Goal: Information Seeking & Learning: Learn about a topic

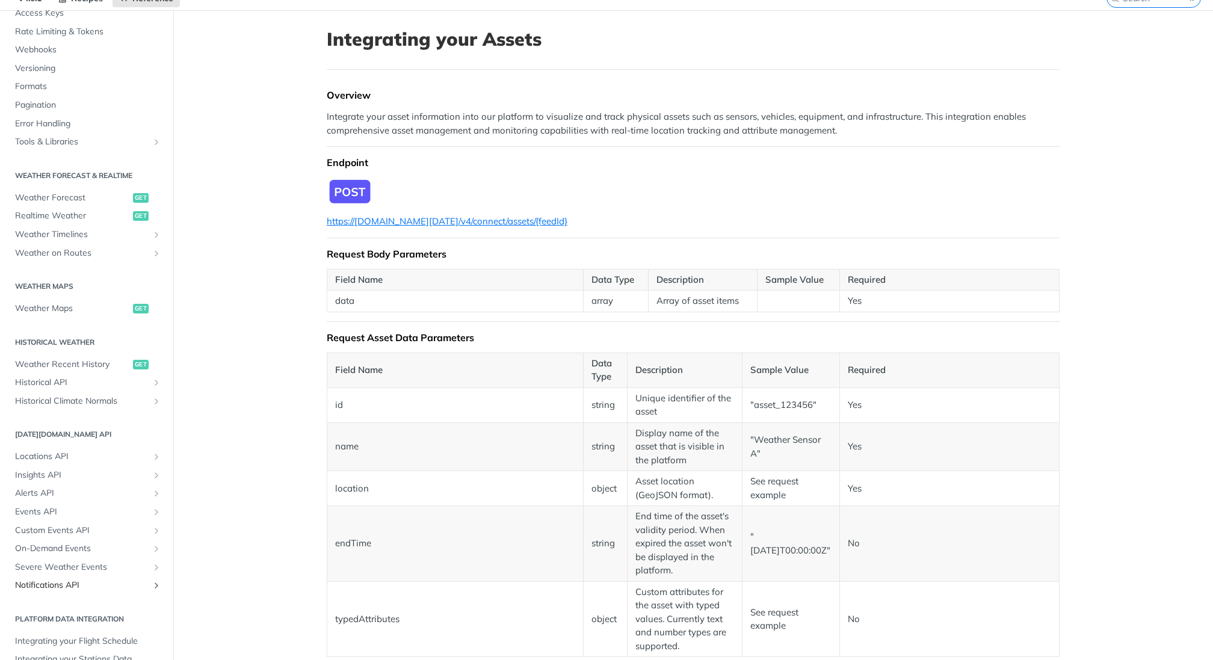
scroll to position [139, 0]
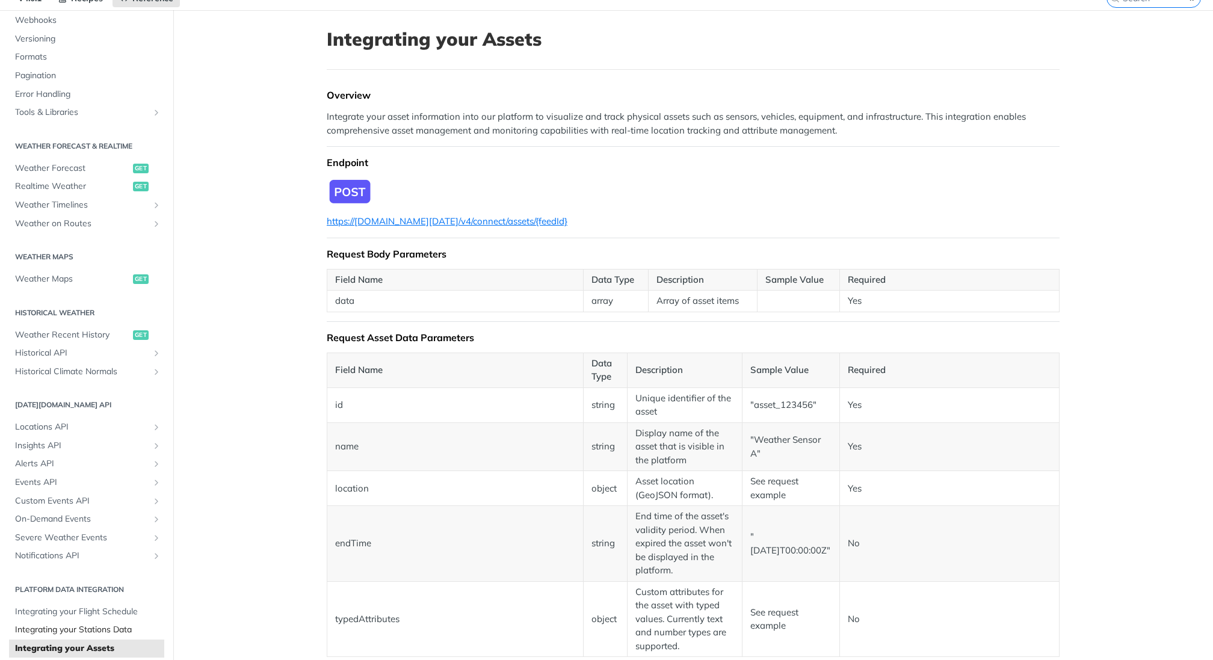
click at [117, 627] on span "Integrating your Stations Data" at bounding box center [88, 630] width 146 height 12
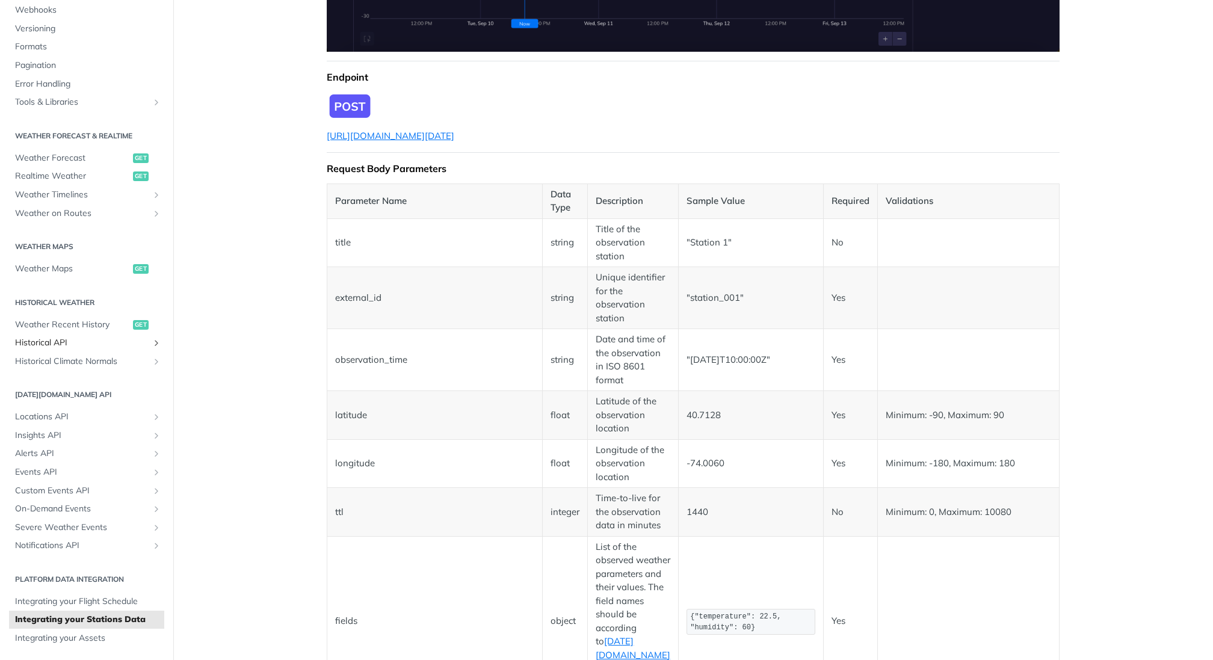
scroll to position [129, 0]
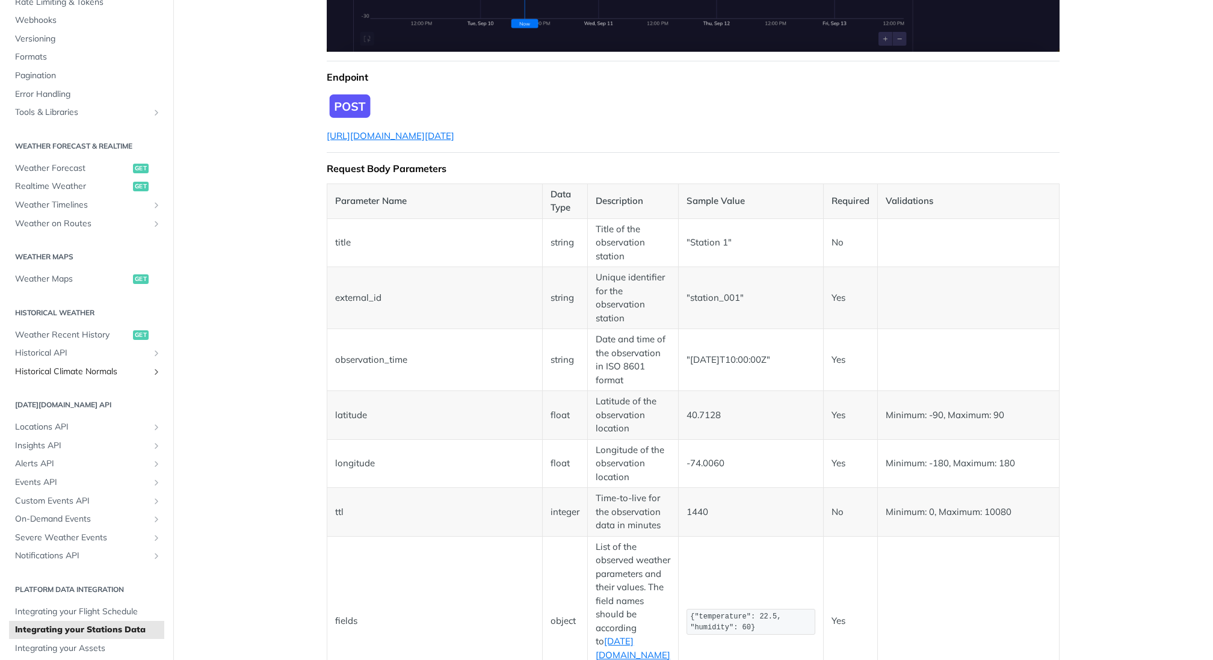
click at [93, 374] on span "Historical Climate Normals" at bounding box center [82, 372] width 134 height 12
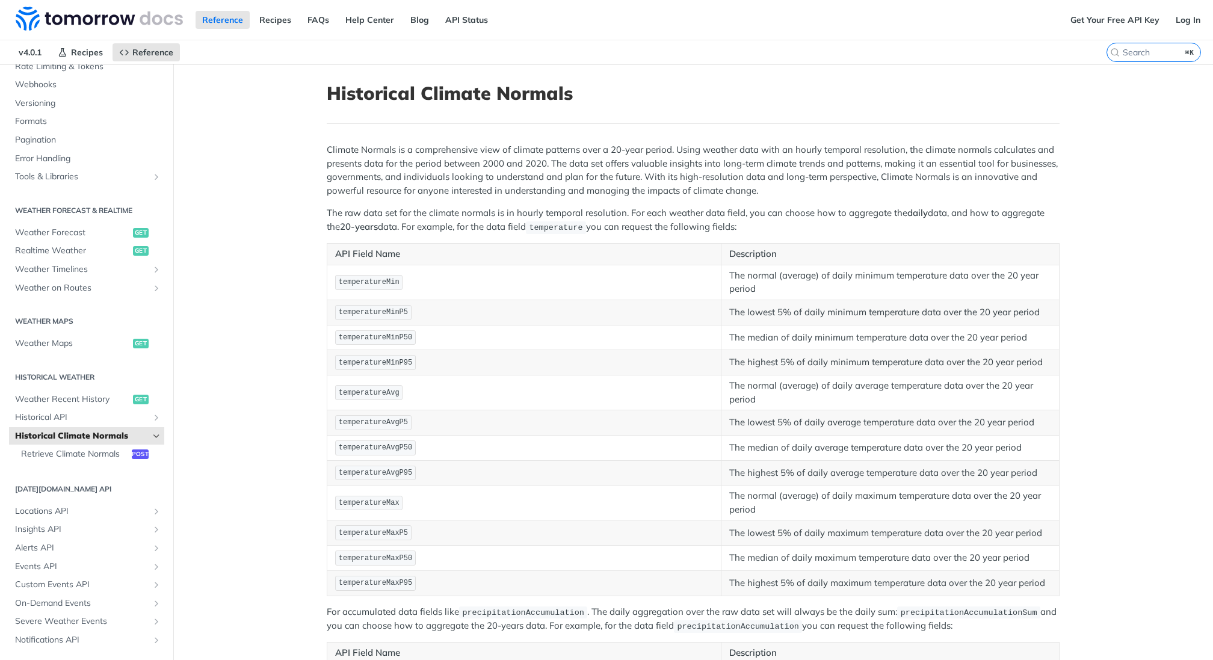
scroll to position [15, 0]
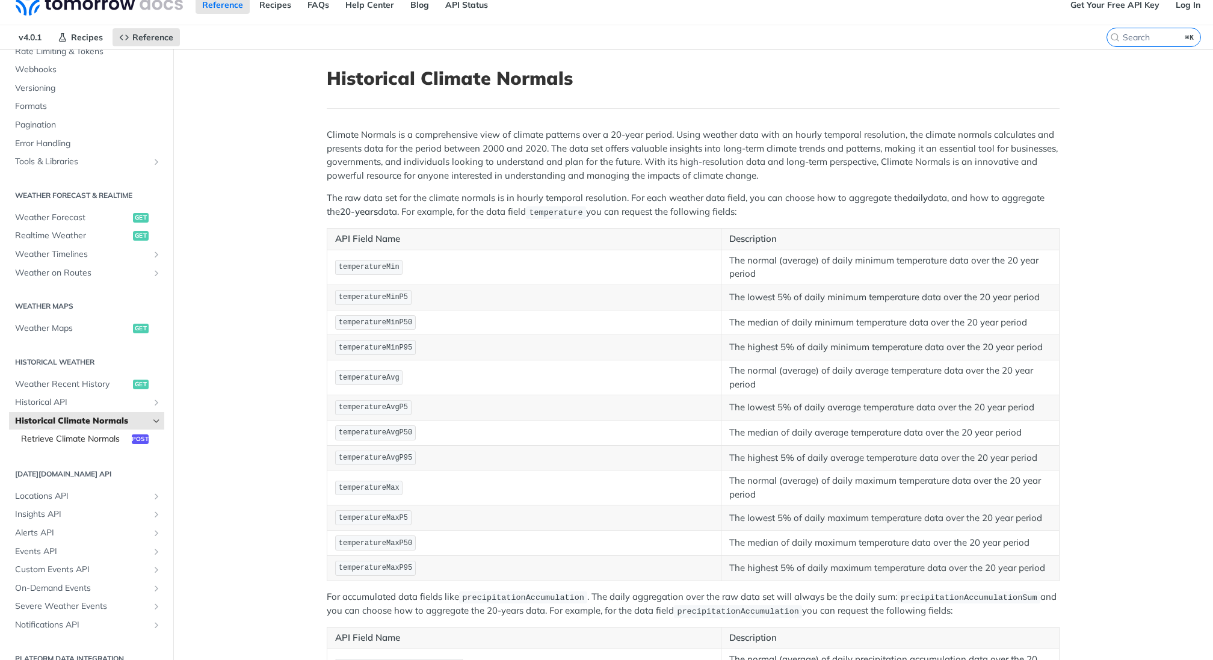
click at [105, 440] on span "Retrieve Climate Normals" at bounding box center [75, 439] width 108 height 12
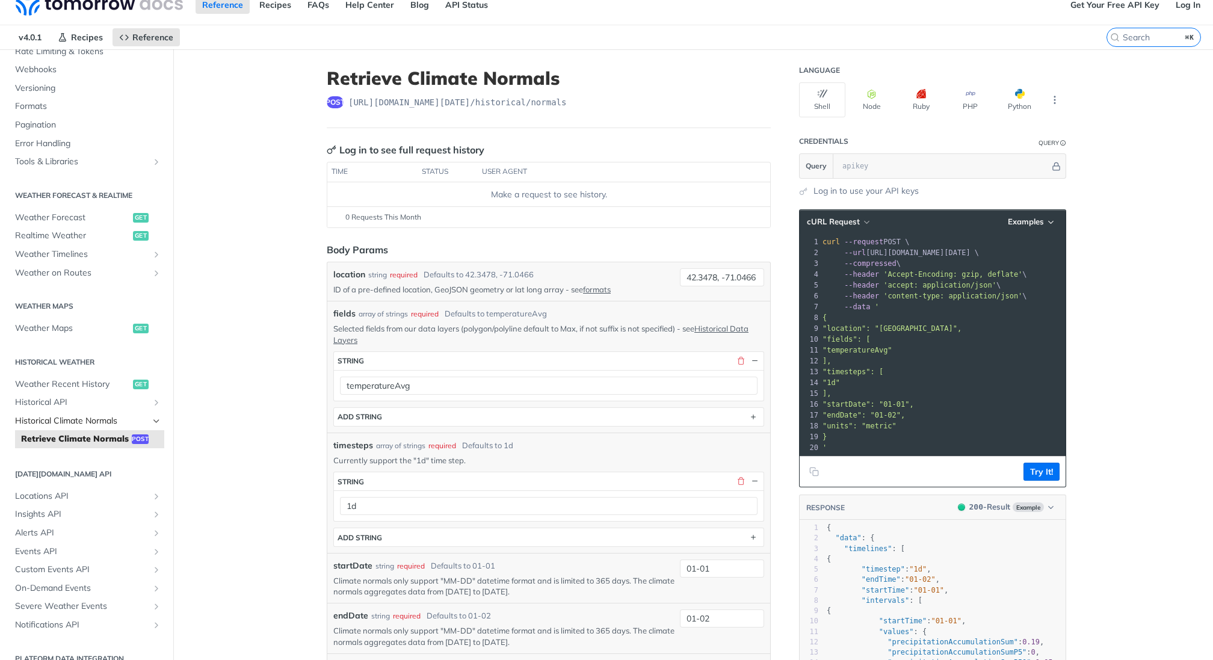
click at [106, 418] on span "Historical Climate Normals" at bounding box center [82, 421] width 134 height 12
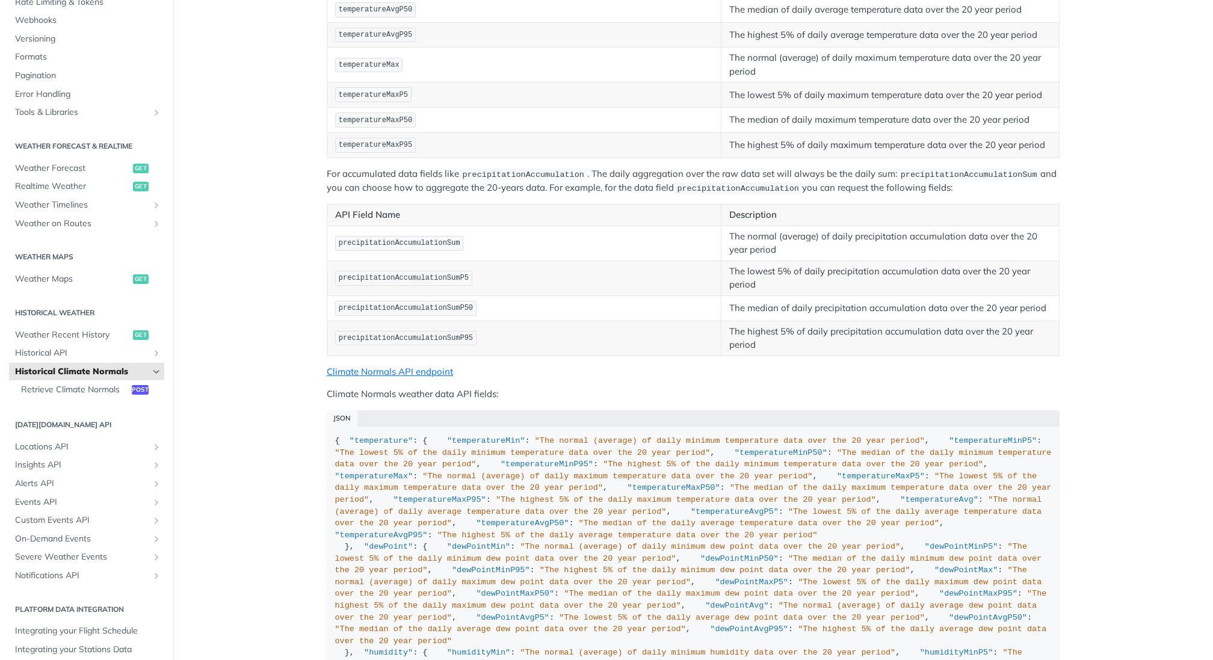
scroll to position [441, 0]
click at [389, 363] on link "Climate Normals API endpoint" at bounding box center [390, 368] width 126 height 11
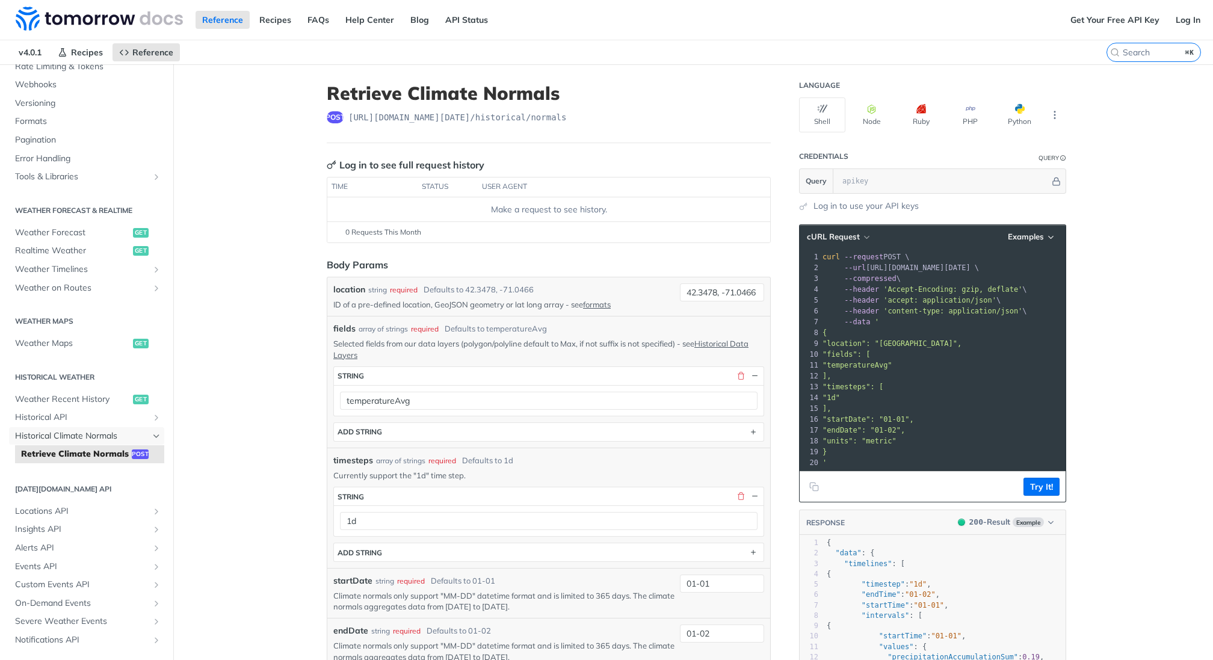
click at [113, 433] on span "Historical Climate Normals" at bounding box center [82, 436] width 134 height 12
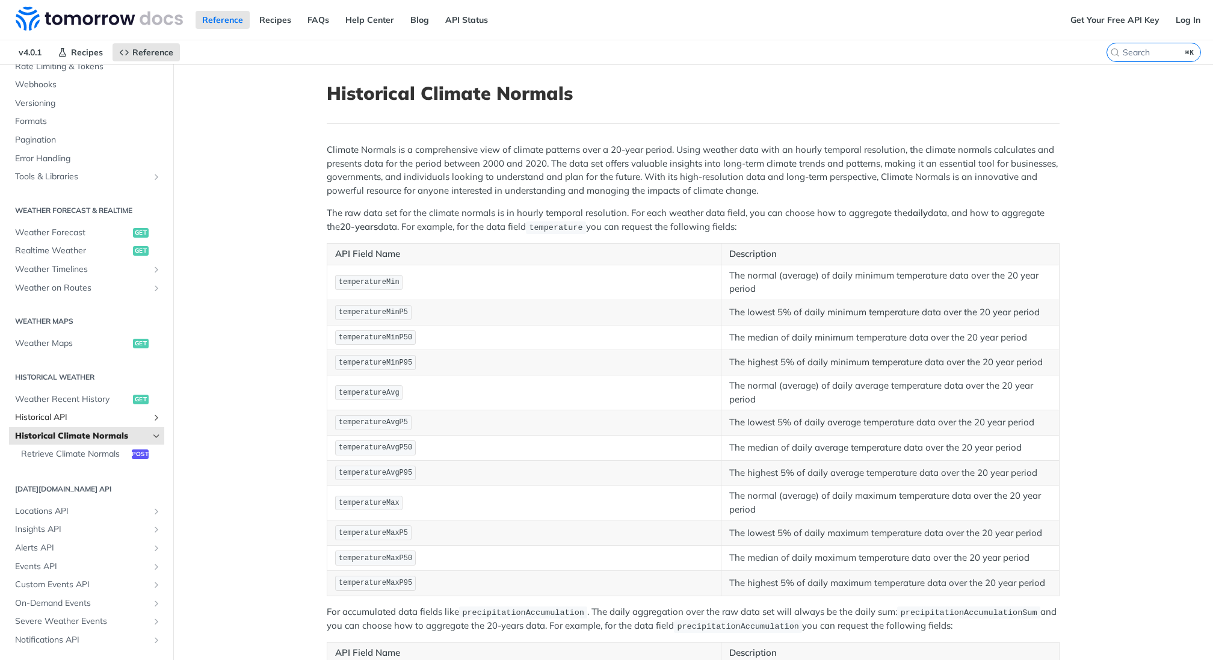
click at [80, 420] on span "Historical API" at bounding box center [82, 418] width 134 height 12
